Goal: Task Accomplishment & Management: Manage account settings

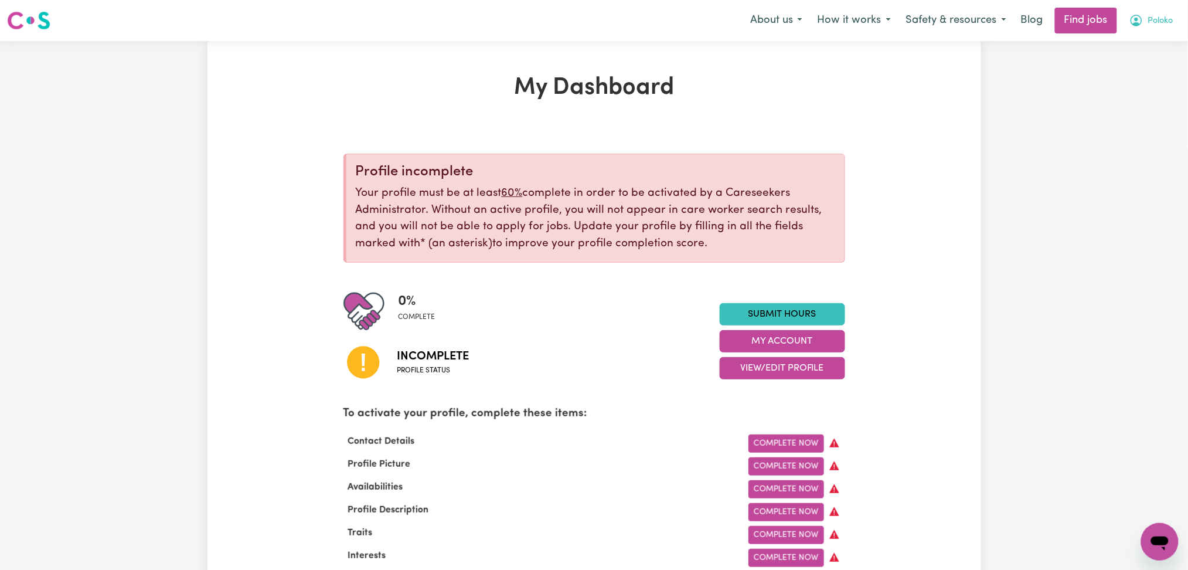
drag, startPoint x: 1141, startPoint y: 21, endPoint x: 1132, endPoint y: 29, distance: 12.0
click at [1140, 23] on icon "My Account" at bounding box center [1136, 20] width 14 height 14
click at [1107, 95] on link "Logout" at bounding box center [1134, 90] width 93 height 22
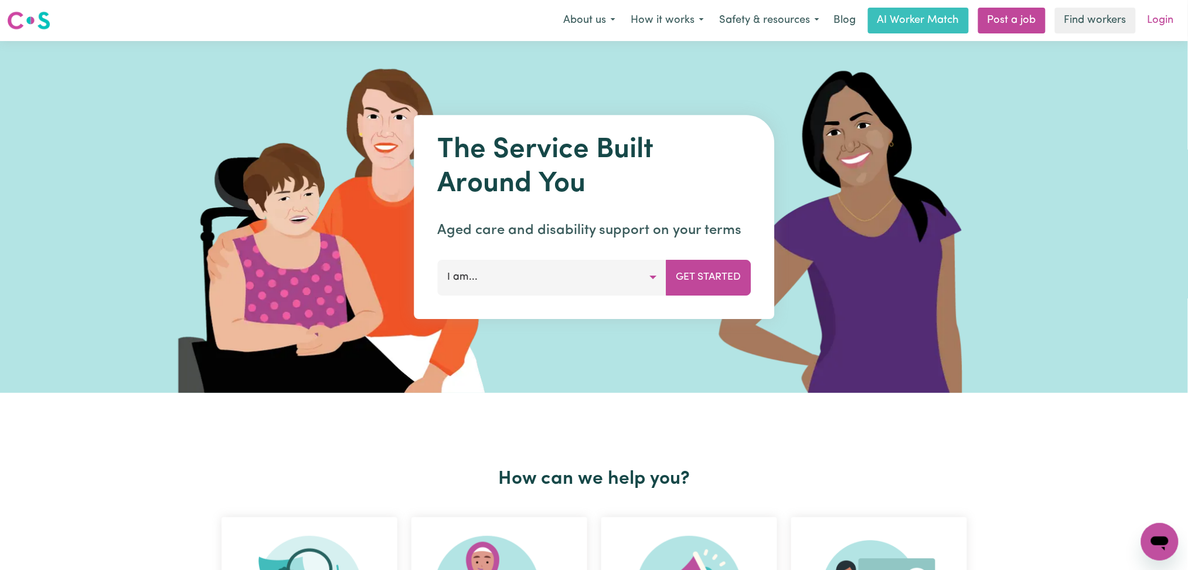
click at [1150, 21] on link "Login" at bounding box center [1160, 21] width 40 height 26
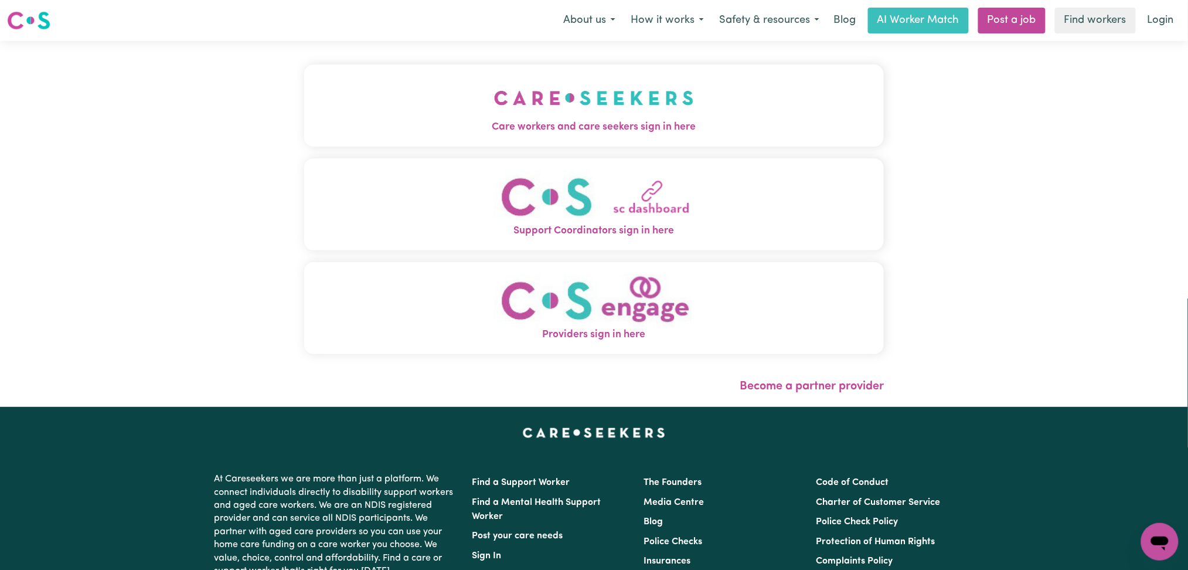
click at [394, 120] on div "Care workers and care seekers sign in here Support Coordinators sign in here Pr…" at bounding box center [594, 224] width 594 height 366
click at [391, 96] on button "Care workers and care seekers sign in here" at bounding box center [594, 105] width 580 height 82
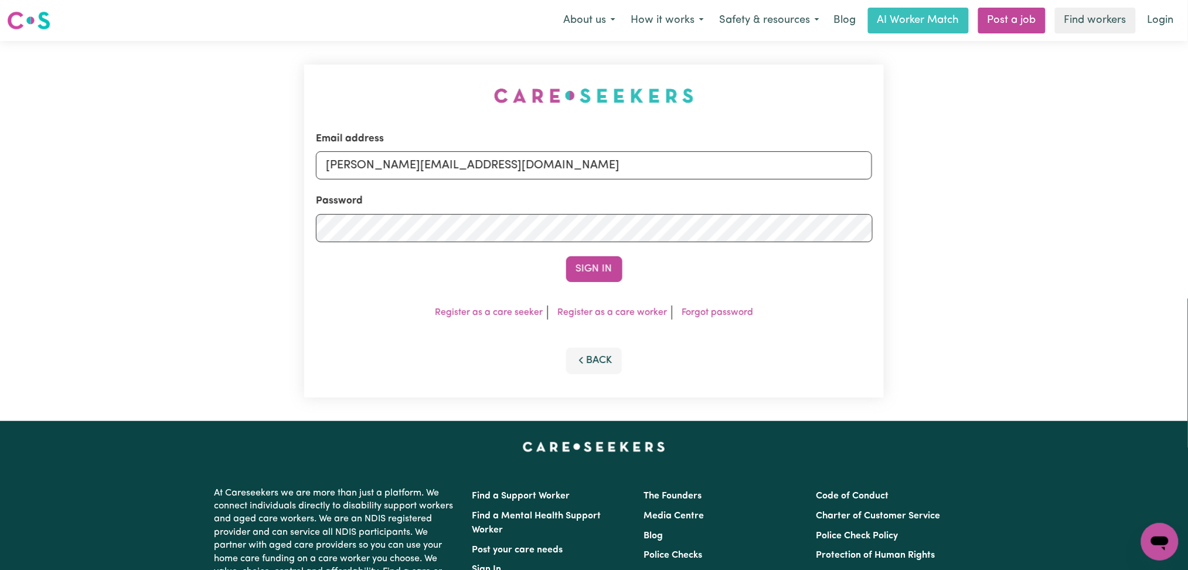
click at [426, 182] on form "Email address [PERSON_NAME][EMAIL_ADDRESS][DOMAIN_NAME] Password Sign In" at bounding box center [594, 206] width 557 height 151
drag, startPoint x: 418, startPoint y: 161, endPoint x: 416, endPoint y: 167, distance: 6.9
click at [418, 160] on input "[PERSON_NAME][EMAIL_ADDRESS][DOMAIN_NAME]" at bounding box center [594, 165] width 557 height 28
drag, startPoint x: 383, startPoint y: 158, endPoint x: 776, endPoint y: 201, distance: 395.0
click at [776, 201] on form "Email address Superuser~[EMAIL_ADDRESS][DOMAIN_NAME] Password Sign In" at bounding box center [594, 206] width 557 height 151
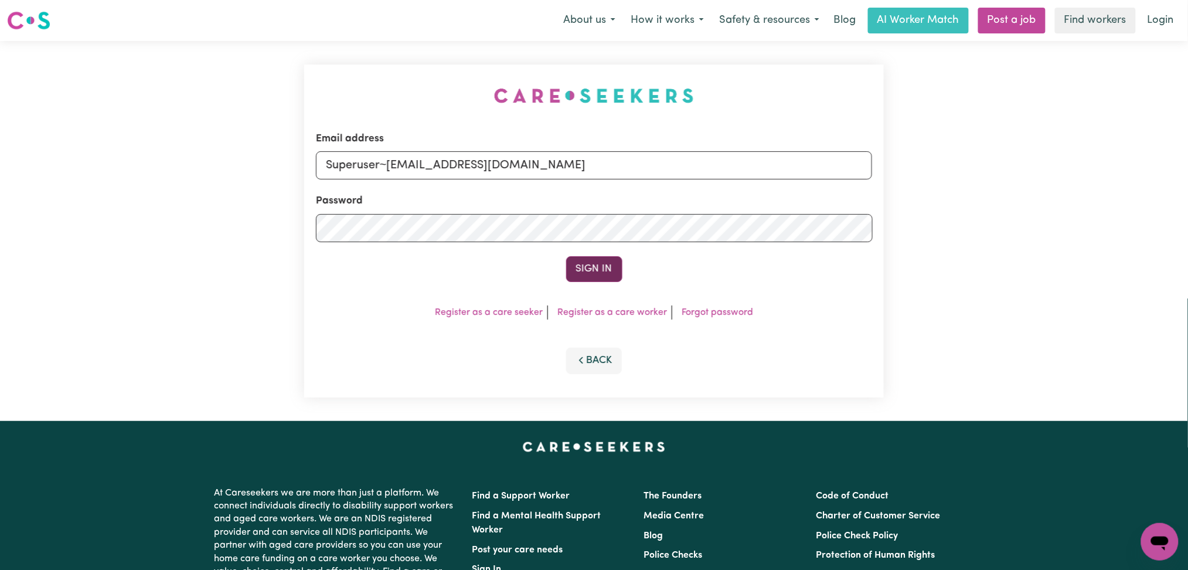
type input "Superuser~[EMAIL_ADDRESS][DOMAIN_NAME]"
click at [611, 274] on button "Sign In" at bounding box center [594, 269] width 56 height 26
